Goal: Browse casually

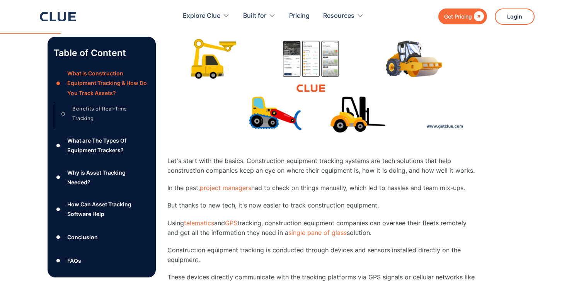
scroll to position [425, 0]
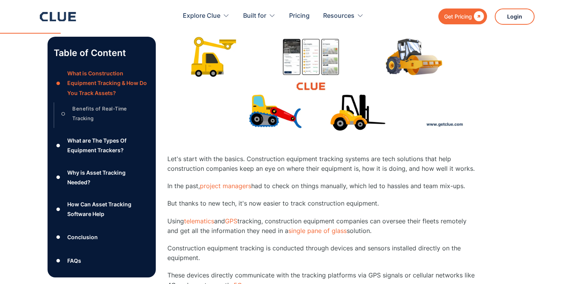
click at [355, 98] on img at bounding box center [321, 46] width 309 height 174
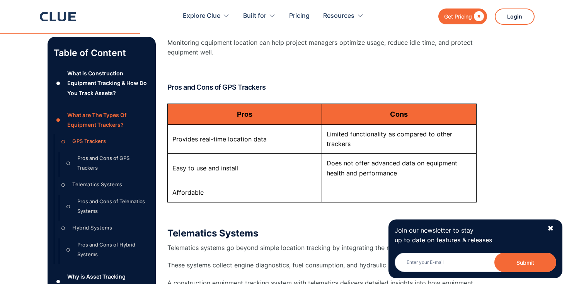
scroll to position [1150, 0]
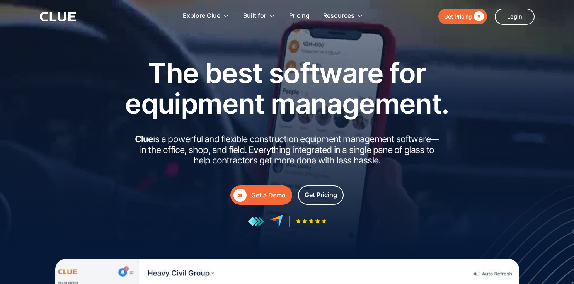
click at [270, 148] on h2 "Clue is a powerful and flexible construction equipment management software — in…" at bounding box center [287, 150] width 309 height 32
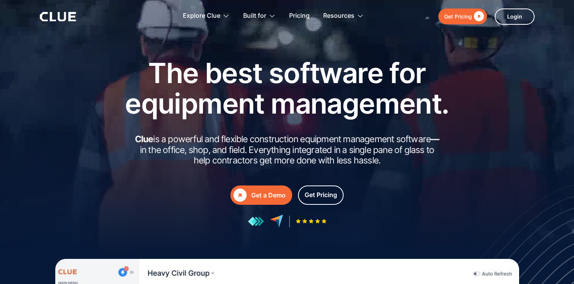
click at [270, 148] on h2 "Clue is a powerful and flexible construction equipment management software — in…" at bounding box center [287, 150] width 309 height 32
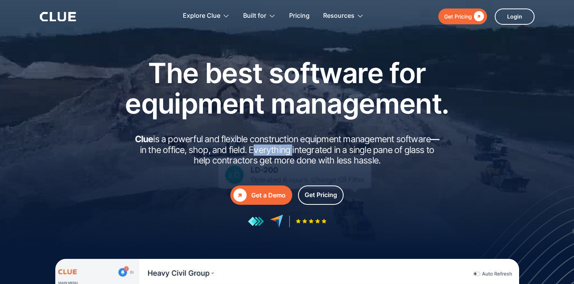
click at [270, 148] on h2 "Clue is a powerful and flexible construction equipment management software — in…" at bounding box center [287, 150] width 309 height 32
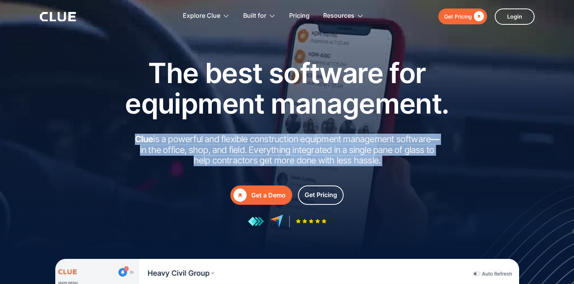
click at [273, 157] on h2 "Clue is a powerful and flexible construction equipment management software — in…" at bounding box center [287, 150] width 309 height 32
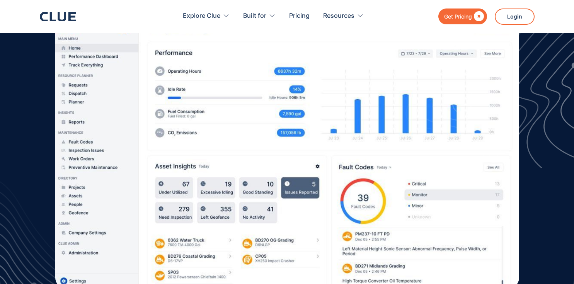
scroll to position [245, 0]
click at [565, 82] on img at bounding box center [488, 53] width 171 height 229
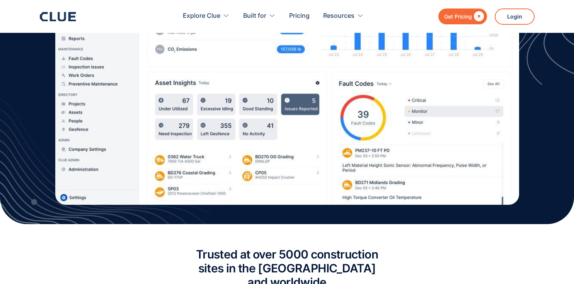
scroll to position [327, 0]
